Goal: Information Seeking & Learning: Find specific fact

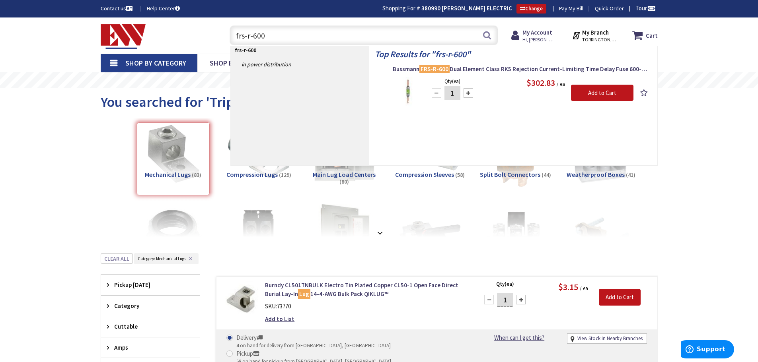
type input "frs-r-600"
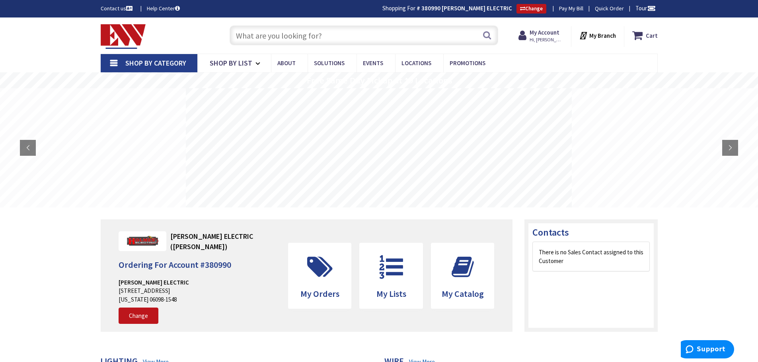
click at [245, 35] on input "text" at bounding box center [364, 35] width 269 height 20
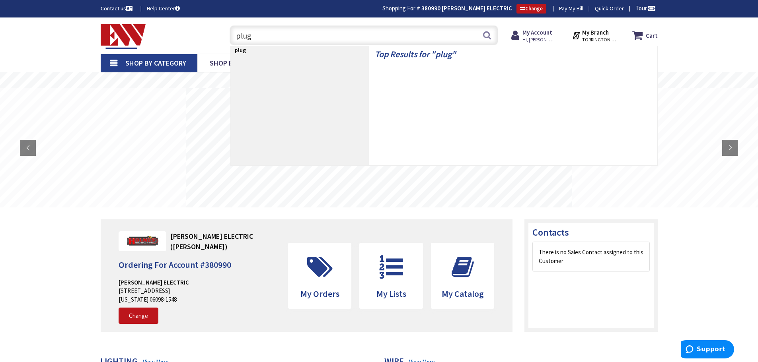
type input "plugm"
type input "[GEOGRAPHIC_DATA], [GEOGRAPHIC_DATA]"
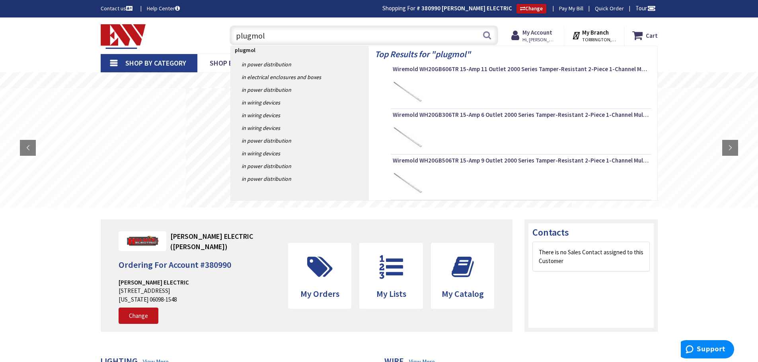
type input "plugmold"
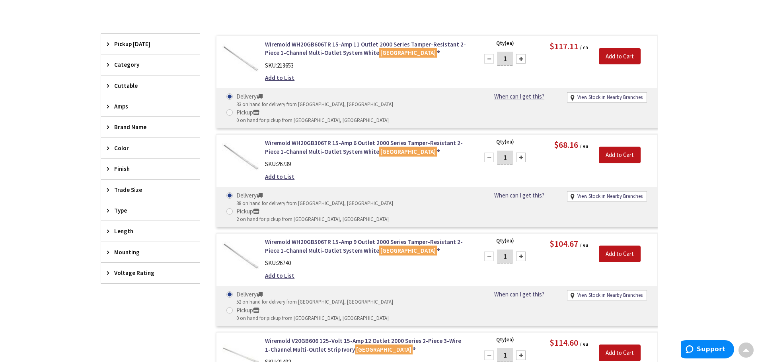
scroll to position [200, 0]
click at [319, 139] on link "Wiremold WH20GB306TR 15-Amp 6 Outlet 2000 Series Tamper-Resistant 2-Piece 1-Cha…" at bounding box center [366, 147] width 203 height 17
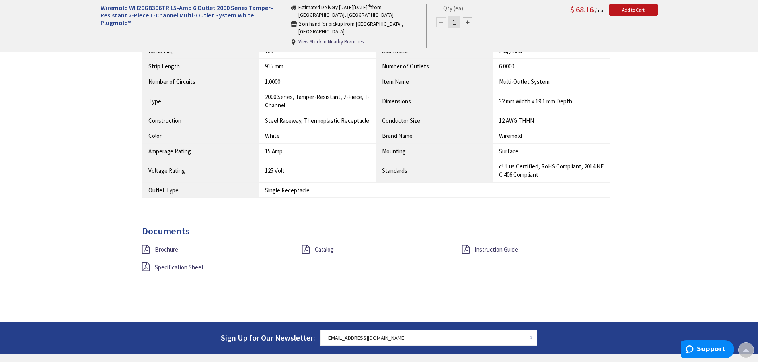
scroll to position [558, 0]
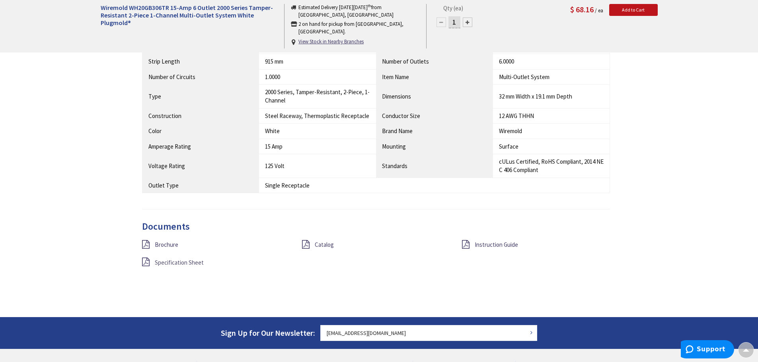
click at [177, 263] on span "Specification Sheet" at bounding box center [179, 263] width 49 height 8
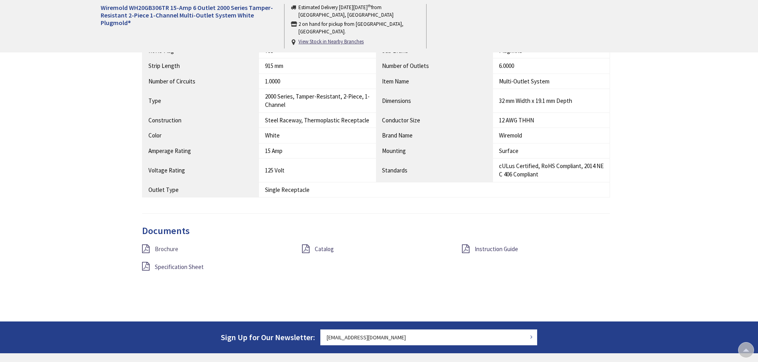
click at [176, 249] on span "Brochure" at bounding box center [166, 249] width 23 height 8
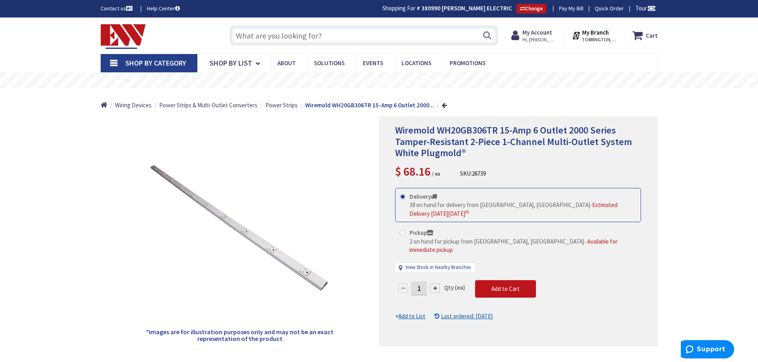
click at [245, 35] on input "text" at bounding box center [364, 35] width 269 height 20
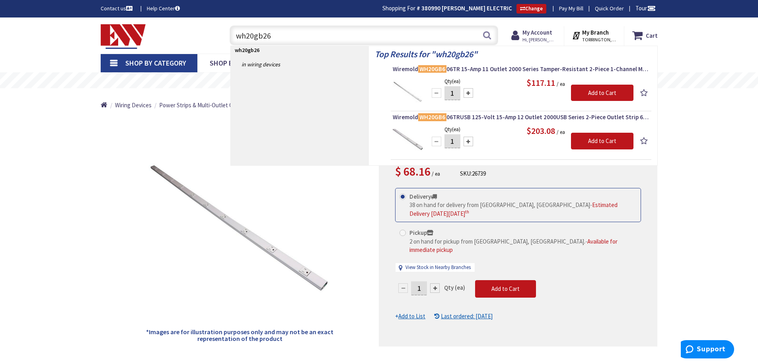
type input "wh20gb26"
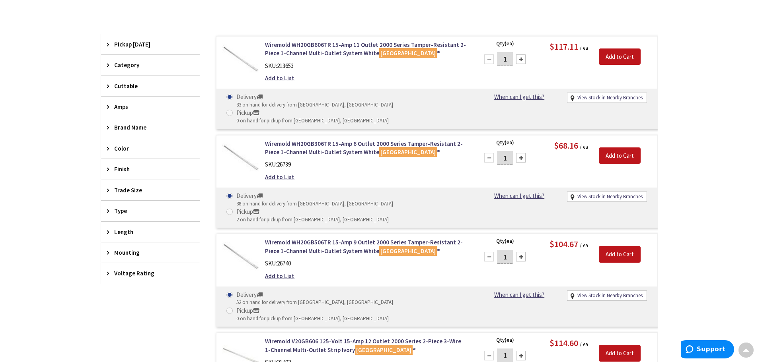
scroll to position [200, 0]
click at [339, 139] on link "Wiremold WH20GB306TR 15-Amp 6 Outlet 2000 Series Tamper-Resistant 2-Piece 1-Cha…" at bounding box center [366, 147] width 203 height 17
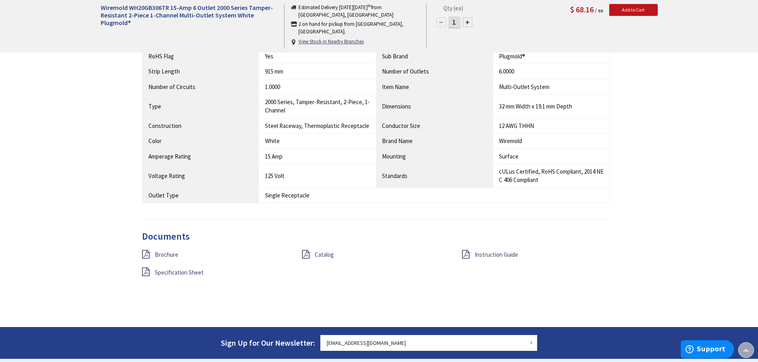
scroll to position [637, 0]
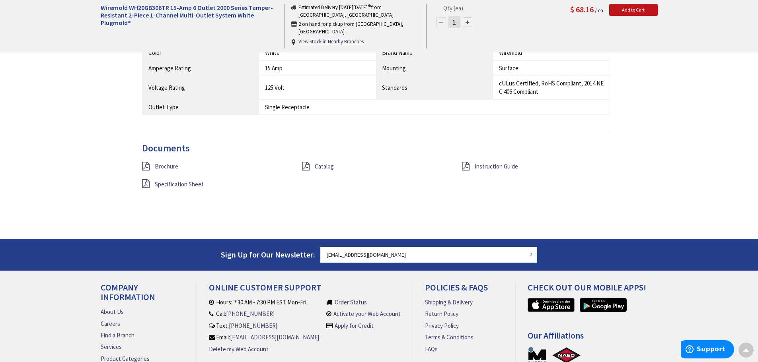
click at [165, 168] on span "Brochure" at bounding box center [166, 167] width 23 height 8
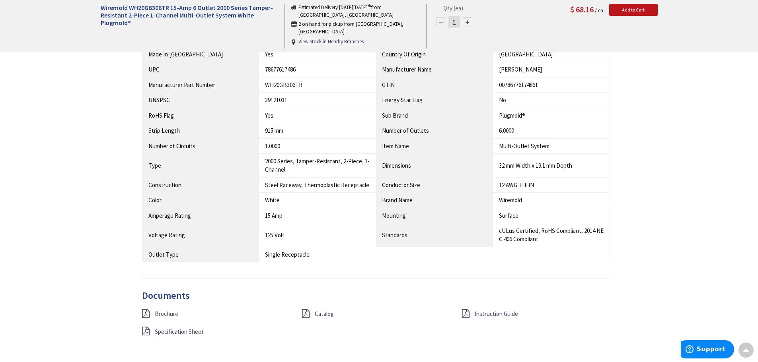
scroll to position [477, 0]
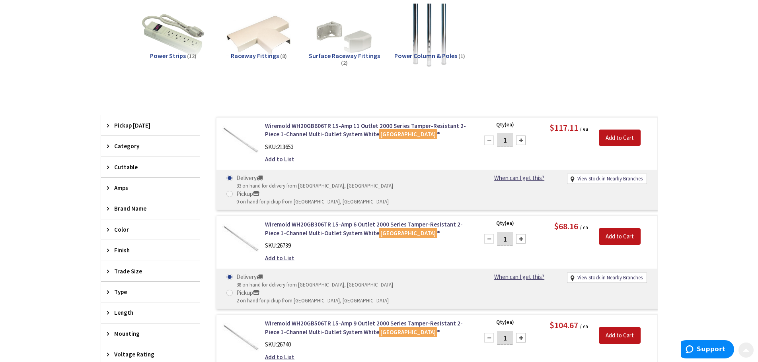
scroll to position [159, 0]
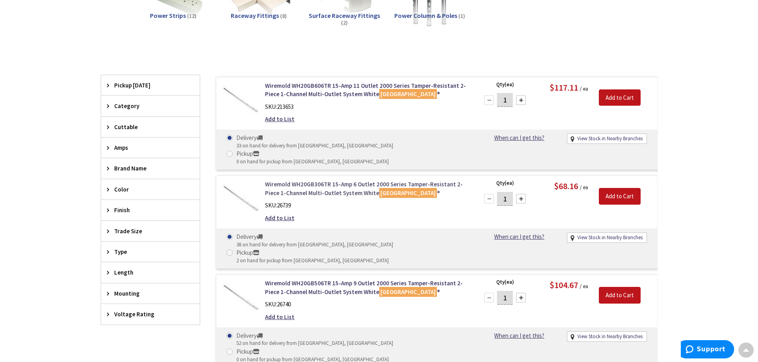
click at [335, 180] on link "Wiremold WH20GB306TR 15-Amp 6 Outlet 2000 Series Tamper-Resistant 2-Piece 1-Cha…" at bounding box center [366, 188] width 203 height 17
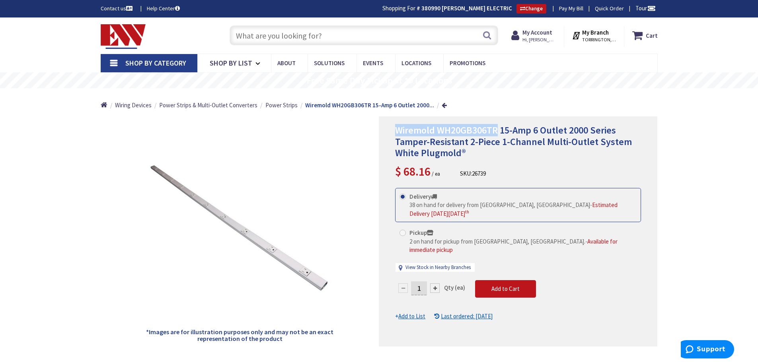
drag, startPoint x: 498, startPoint y: 129, endPoint x: 398, endPoint y: 129, distance: 99.9
click at [398, 129] on span "Wiremold WH20GB306TR 15-Amp 6 Outlet 2000 Series Tamper-Resistant 2-Piece 1-Cha…" at bounding box center [513, 141] width 237 height 35
copy span "Wiremold WH20GB306TR"
click at [129, 31] on img at bounding box center [123, 36] width 45 height 25
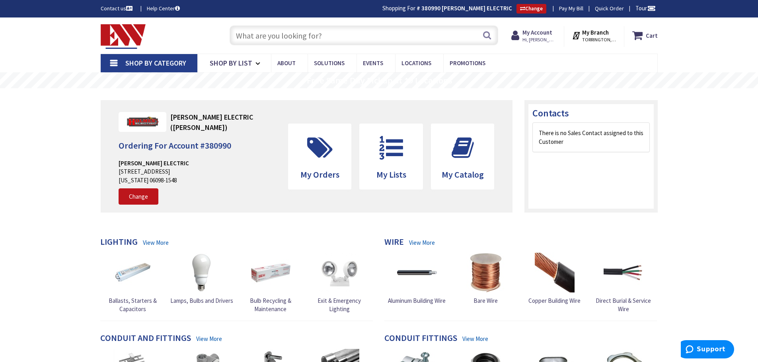
click at [273, 33] on input "text" at bounding box center [364, 35] width 269 height 20
paste input "Lambro 267W"
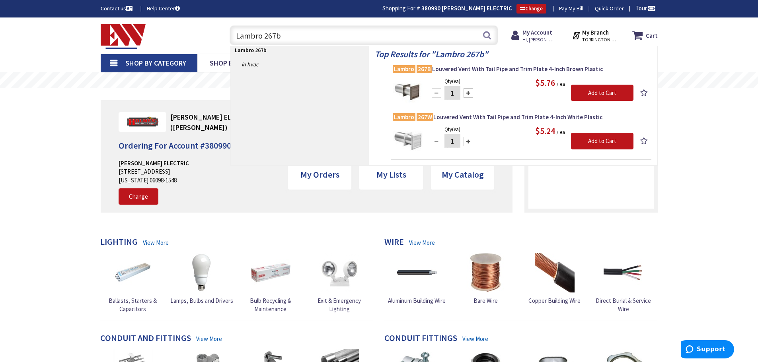
type input "Lambro 267b"
